Goal: Task Accomplishment & Management: Manage account settings

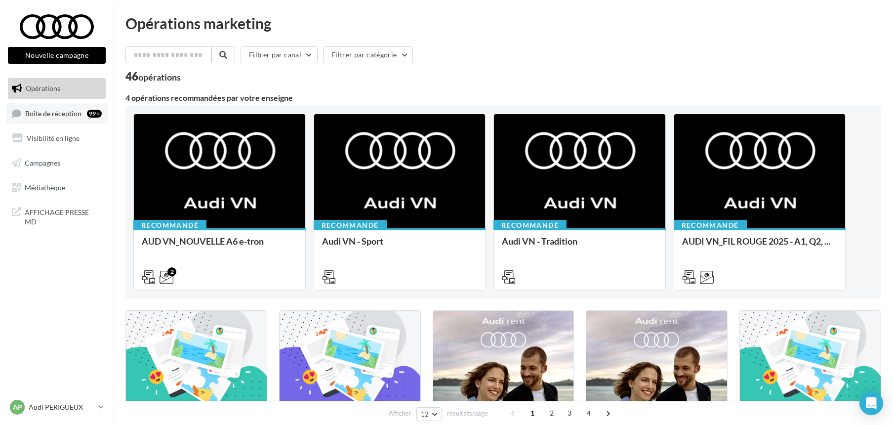
click at [53, 111] on span "Boîte de réception" at bounding box center [53, 113] width 56 height 8
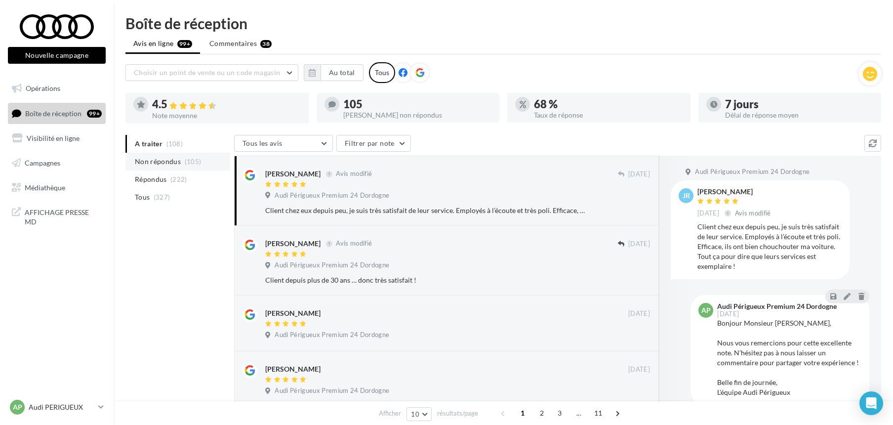
click at [169, 157] on span "Non répondus" at bounding box center [158, 162] width 46 height 10
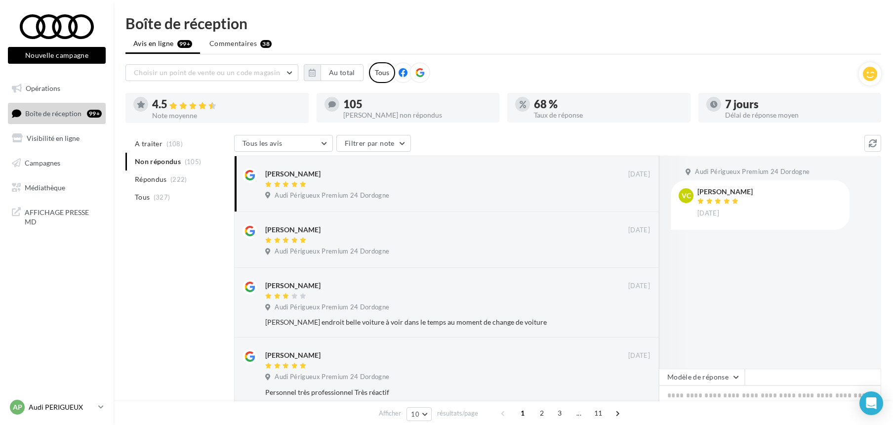
click at [38, 407] on p "Audi PERIGUEUX" at bounding box center [62, 407] width 66 height 10
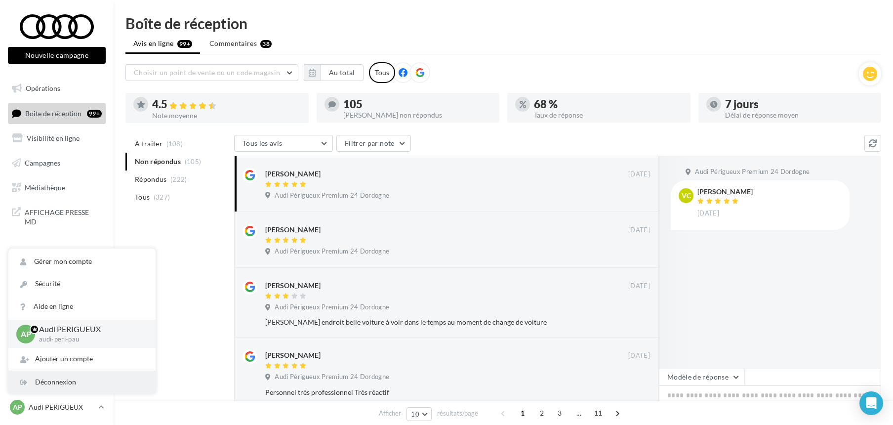
click at [50, 382] on div "Déconnexion" at bounding box center [81, 382] width 147 height 22
